Goal: Information Seeking & Learning: Learn about a topic

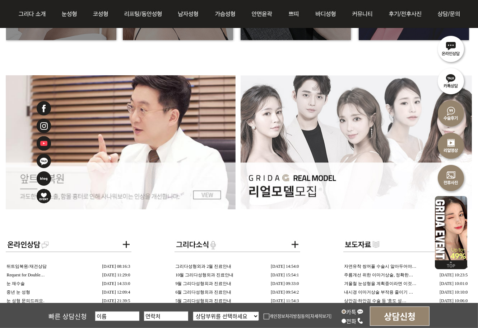
scroll to position [1220, 0]
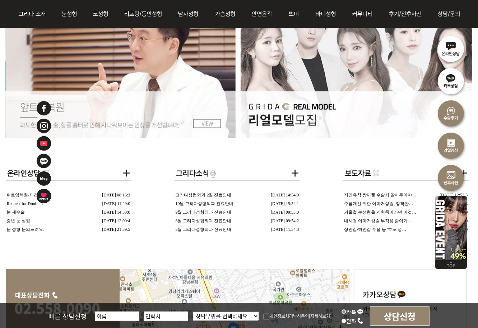
click at [26, 220] on td "중년 눈 성형" at bounding box center [42, 221] width 72 height 8
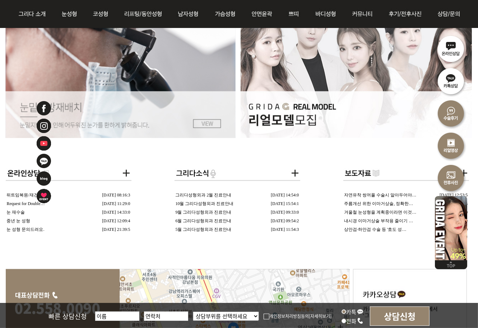
click at [385, 211] on link "겨울철 눈성형을 계획중이라면 이것…" at bounding box center [380, 212] width 72 height 5
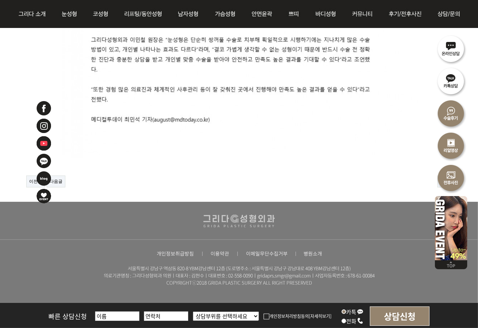
scroll to position [626, 0]
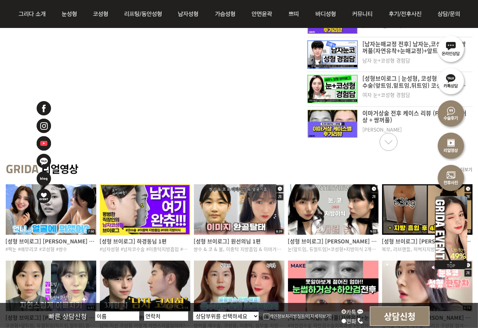
scroll to position [502, 0]
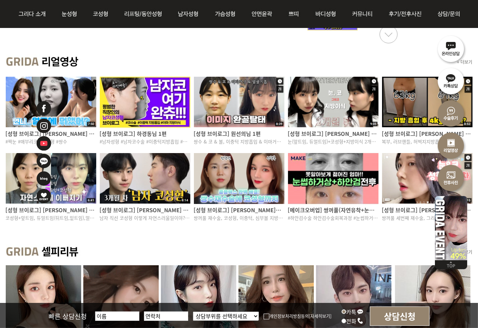
click at [339, 189] on img at bounding box center [333, 178] width 90 height 53
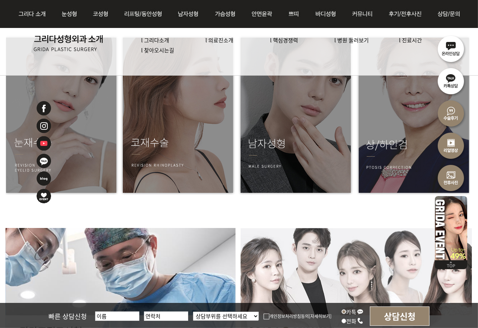
scroll to position [933, 0]
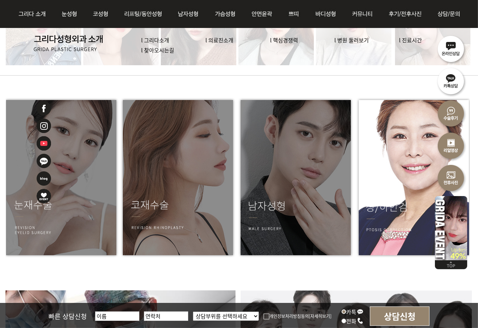
click at [427, 169] on img at bounding box center [412, 178] width 115 height 162
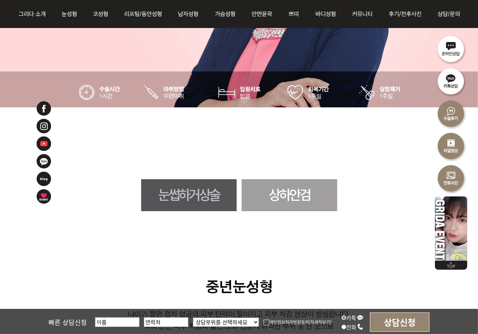
scroll to position [306, 0]
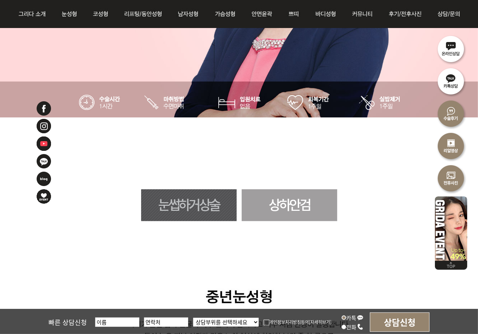
click at [209, 206] on link "눈썹하거상술" at bounding box center [188, 205] width 95 height 32
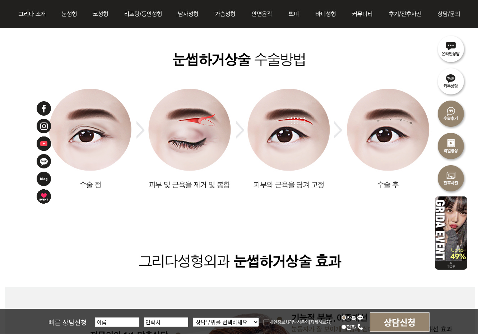
scroll to position [619, 0]
